Goal: Task Accomplishment & Management: Complete application form

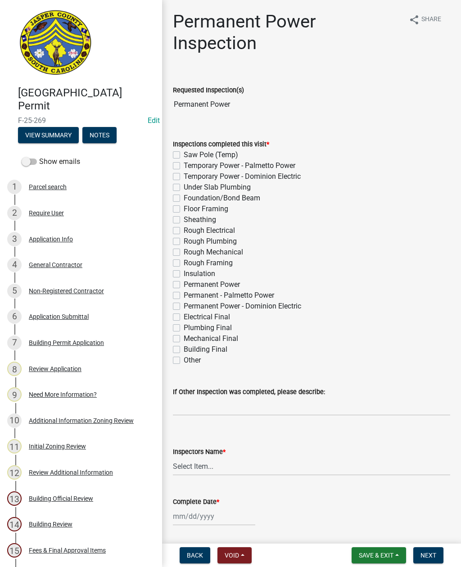
click at [184, 295] on label "Permanent - Palmetto Power" at bounding box center [229, 295] width 90 height 11
click at [184, 295] on input "Permanent - Palmetto Power" at bounding box center [187, 293] width 6 height 6
checkbox input "true"
checkbox input "false"
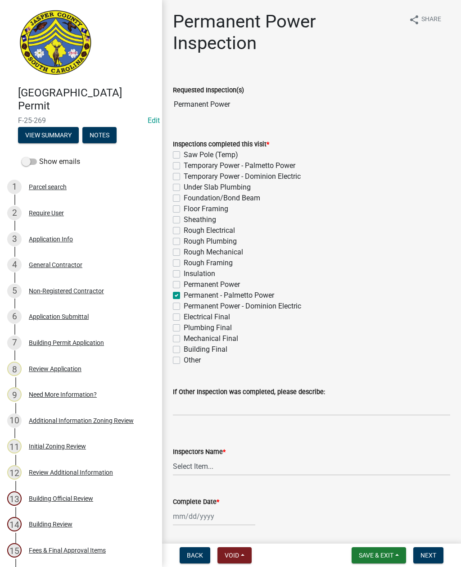
checkbox input "false"
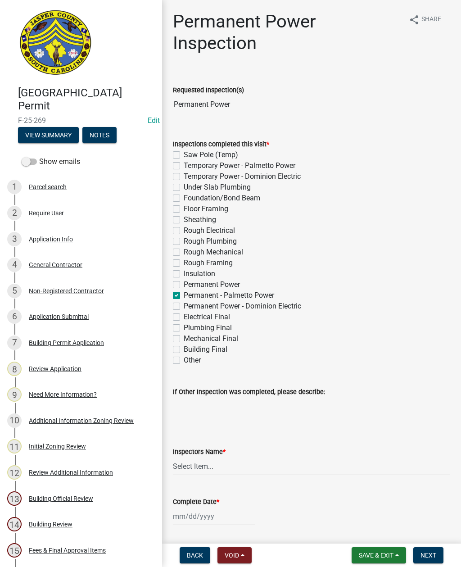
checkbox input "false"
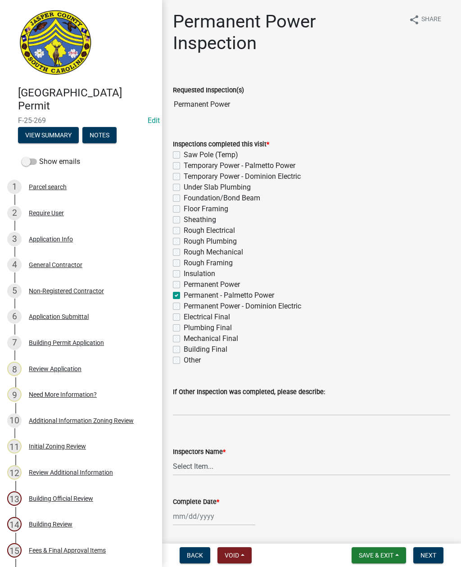
checkbox input "false"
checkbox input "true"
checkbox input "false"
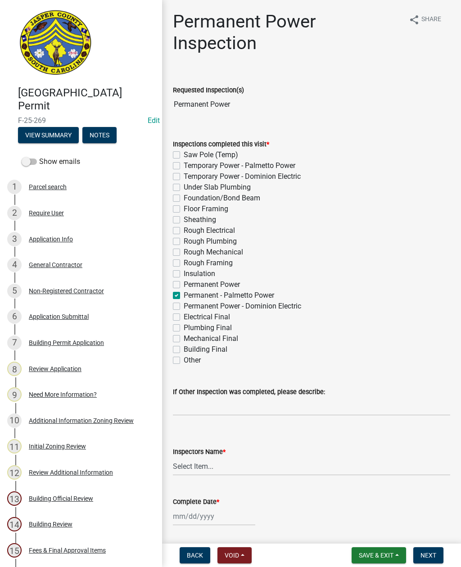
checkbox input "false"
click at [203, 466] on select "Select Item... [EMAIL_ADDRESS][DOMAIN_NAME] ([PERSON_NAME] ) rcampbell ([PERSON…" at bounding box center [311, 466] width 277 height 18
select select "2d9ba1e5-2fdd-4b15-98d0-073dcbeb5880"
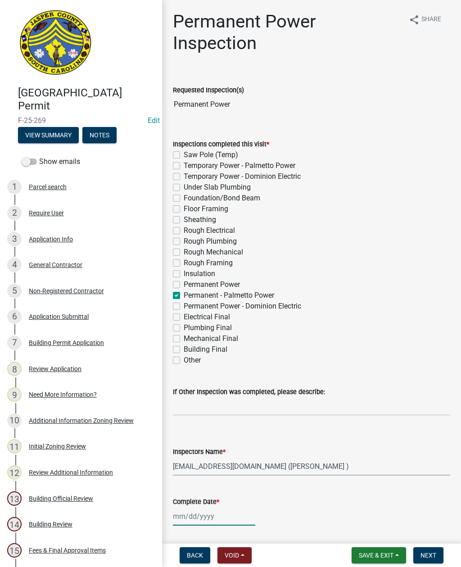
click at [213, 507] on div at bounding box center [214, 516] width 82 height 18
select select "9"
select select "2025"
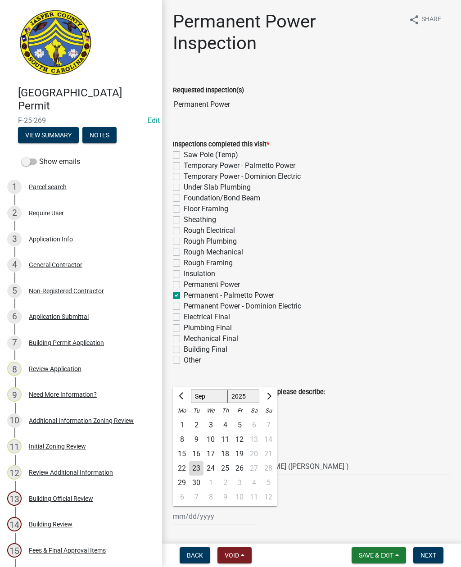
click at [190, 467] on div "23" at bounding box center [196, 468] width 14 height 14
type input "[DATE]"
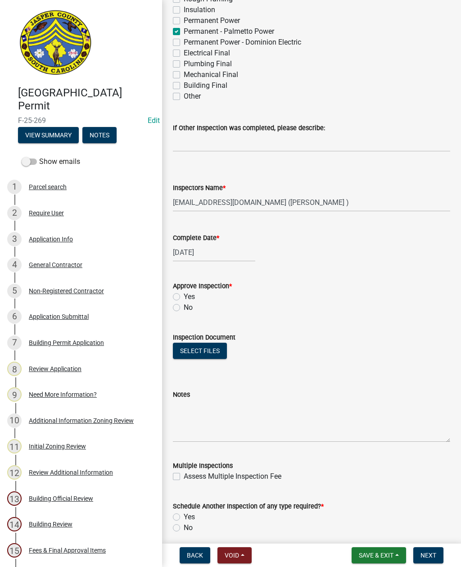
scroll to position [264, 0]
click at [184, 297] on label "Yes" at bounding box center [189, 296] width 11 height 11
click at [184, 297] on input "Yes" at bounding box center [187, 294] width 6 height 6
radio input "true"
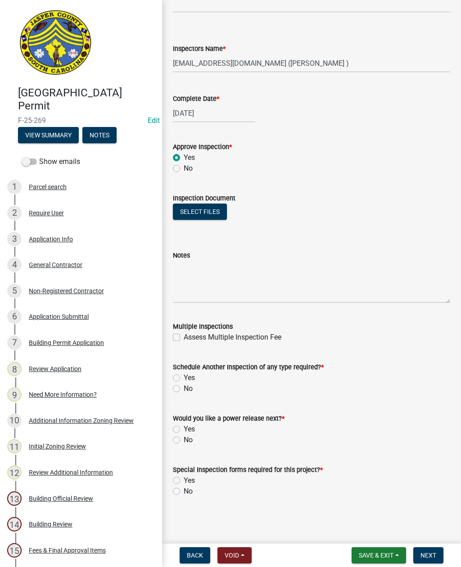
scroll to position [403, 0]
click at [184, 387] on label "No" at bounding box center [188, 388] width 9 height 11
click at [184, 387] on input "No" at bounding box center [187, 386] width 6 height 6
radio input "true"
click at [177, 423] on div "Would you like a power release next? *" at bounding box center [311, 418] width 277 height 11
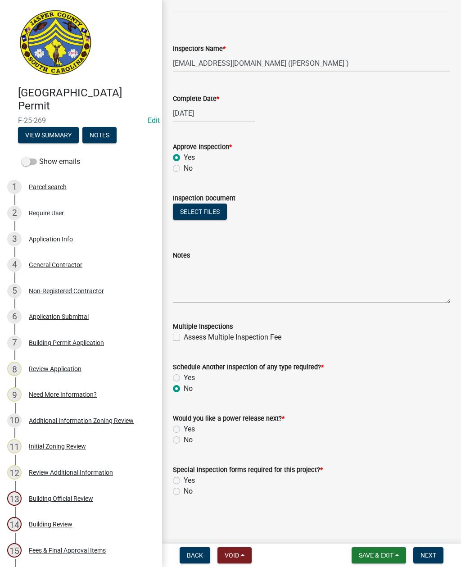
click at [177, 420] on label "Would you like a power release next? *" at bounding box center [229, 418] width 112 height 6
click at [184, 431] on label "Yes" at bounding box center [189, 428] width 11 height 11
click at [184, 429] on input "Yes" at bounding box center [187, 426] width 6 height 6
radio input "true"
click at [184, 491] on label "No" at bounding box center [188, 491] width 9 height 11
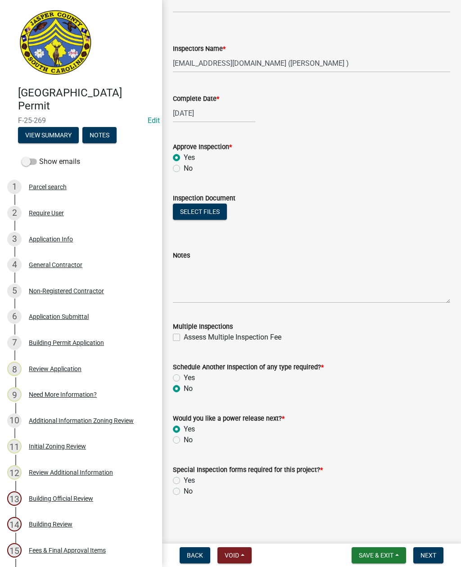
click at [184, 491] on input "No" at bounding box center [187, 489] width 6 height 6
radio input "true"
click at [184, 376] on label "Yes" at bounding box center [189, 377] width 11 height 11
click at [184, 376] on input "Yes" at bounding box center [187, 375] width 6 height 6
radio input "true"
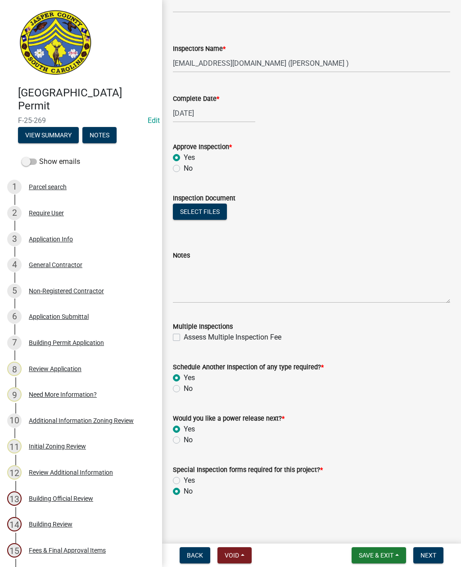
click at [428, 554] on span "Next" at bounding box center [428, 554] width 16 height 7
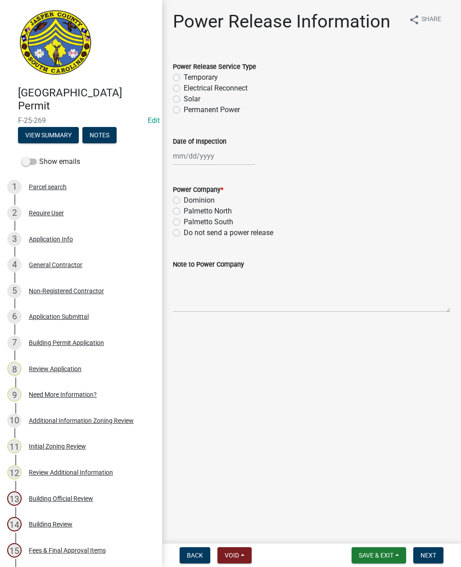
click at [184, 207] on label "Palmetto North" at bounding box center [208, 211] width 48 height 11
click at [184, 207] on input "Palmetto North" at bounding box center [187, 209] width 6 height 6
radio input "true"
click at [204, 155] on div at bounding box center [214, 156] width 82 height 18
select select "9"
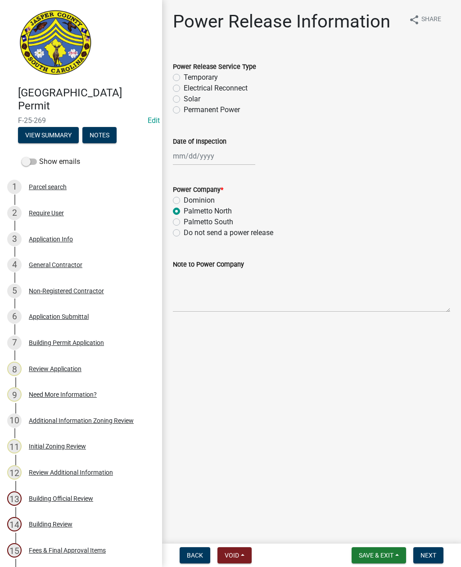
select select "2025"
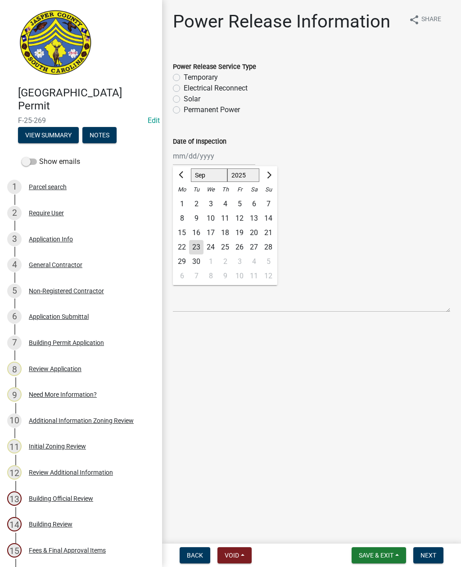
click at [194, 243] on div "23" at bounding box center [196, 247] width 14 height 14
type input "[DATE]"
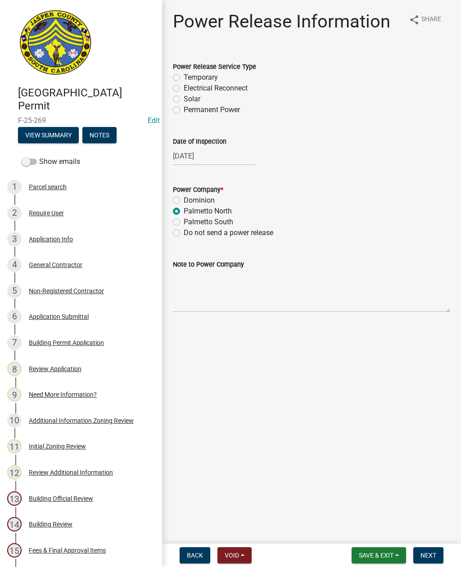
click at [184, 111] on label "Permanent Power" at bounding box center [212, 109] width 56 height 11
click at [184, 110] on input "Permanent Power" at bounding box center [187, 107] width 6 height 6
radio input "true"
click at [204, 287] on textarea "Note to Power Company" at bounding box center [311, 291] width 277 height 42
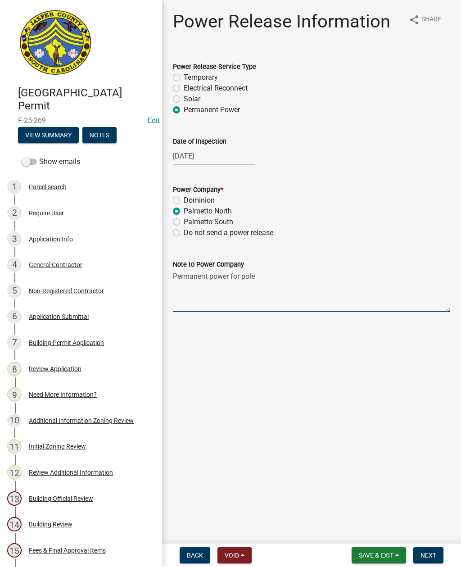
type textarea "Permanent power for pole barn"
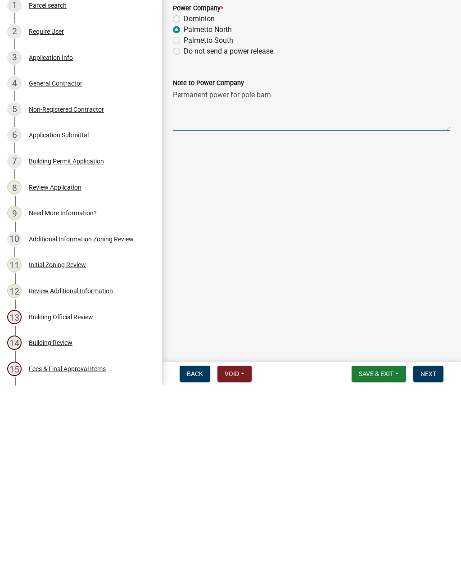
click at [423, 551] on span "Next" at bounding box center [428, 554] width 16 height 7
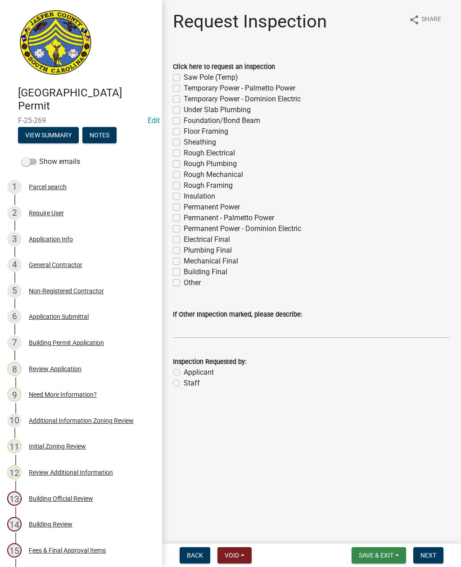
click at [384, 557] on span "Save & Exit" at bounding box center [376, 554] width 35 height 7
click at [370, 531] on button "Save & Exit" at bounding box center [370, 532] width 72 height 22
